Goal: Task Accomplishment & Management: Manage account settings

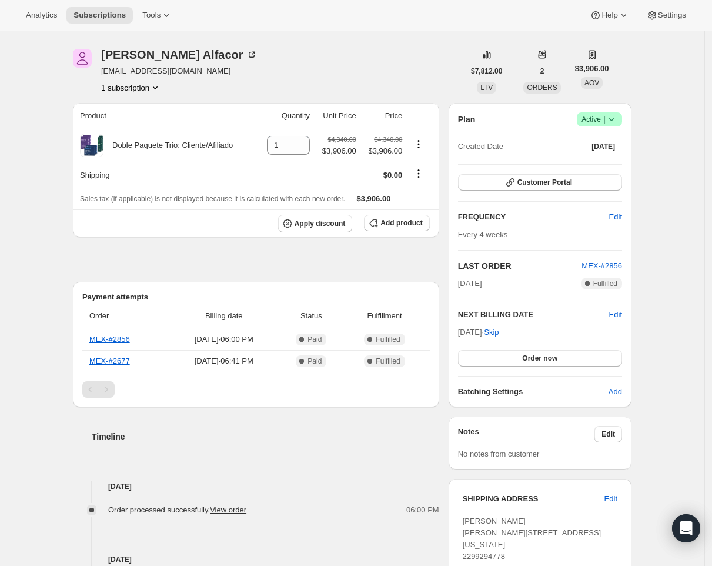
scroll to position [32, 0]
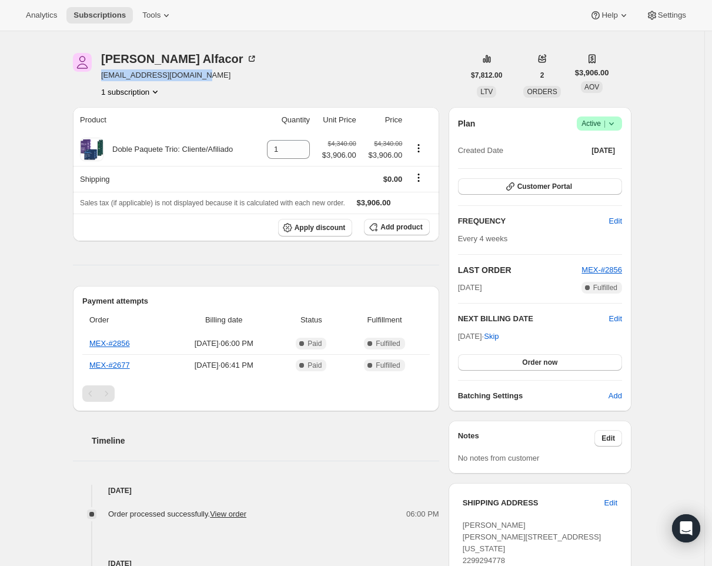
drag, startPoint x: 203, startPoint y: 75, endPoint x: 105, endPoint y: 75, distance: 98.8
click at [105, 75] on div "[PERSON_NAME] Alfacor [EMAIL_ADDRESS][DOMAIN_NAME] 1 subscription" at bounding box center [268, 75] width 391 height 45
copy span "[EMAIL_ADDRESS][DOMAIN_NAME]"
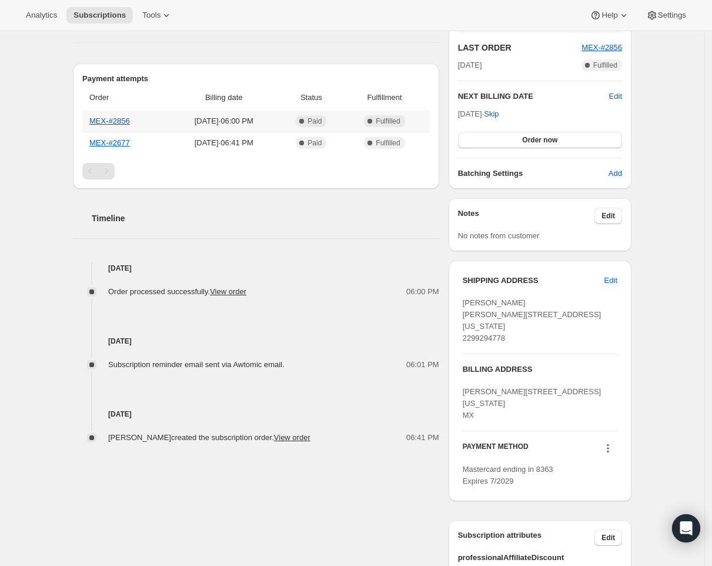
scroll to position [0, 0]
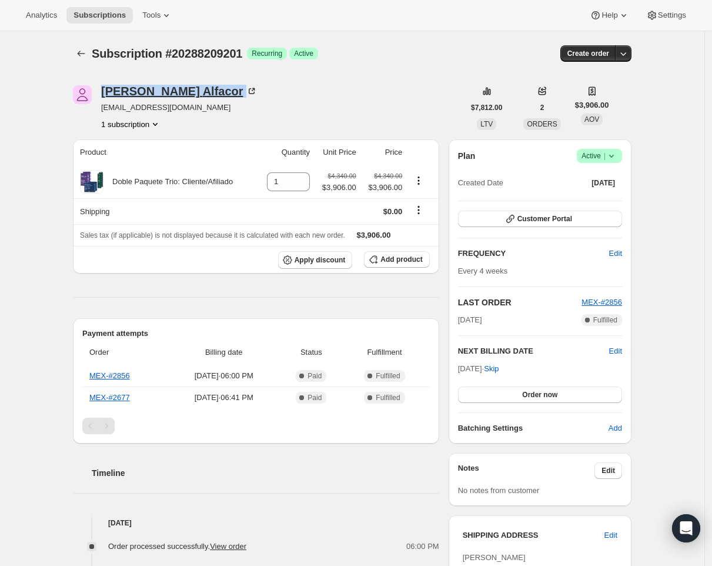
drag, startPoint x: 188, startPoint y: 92, endPoint x: 107, endPoint y: 92, distance: 81.1
click at [107, 92] on div "[PERSON_NAME]" at bounding box center [179, 91] width 156 height 12
